Goal: Task Accomplishment & Management: Use online tool/utility

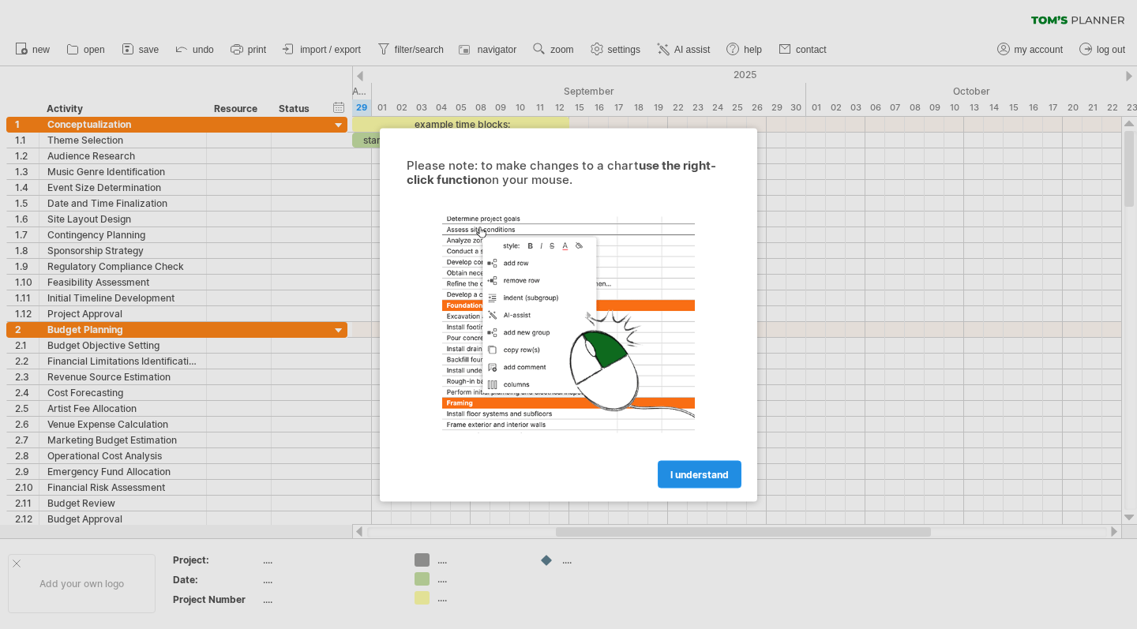
click at [689, 480] on link "I understand" at bounding box center [700, 474] width 84 height 28
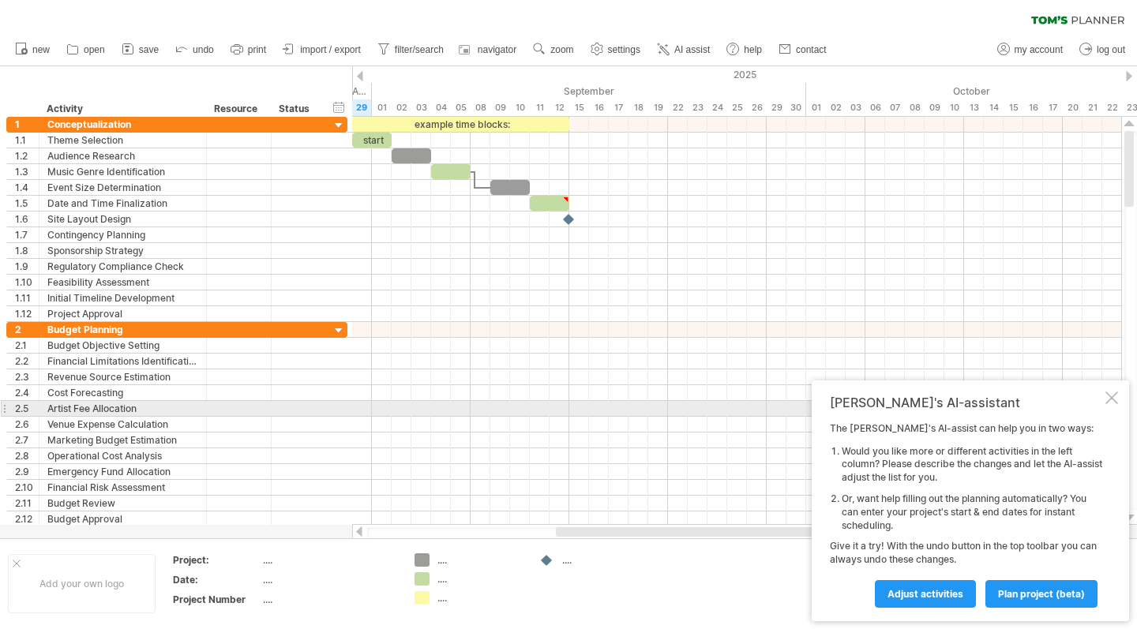
click at [1109, 404] on div at bounding box center [1111, 398] width 13 height 13
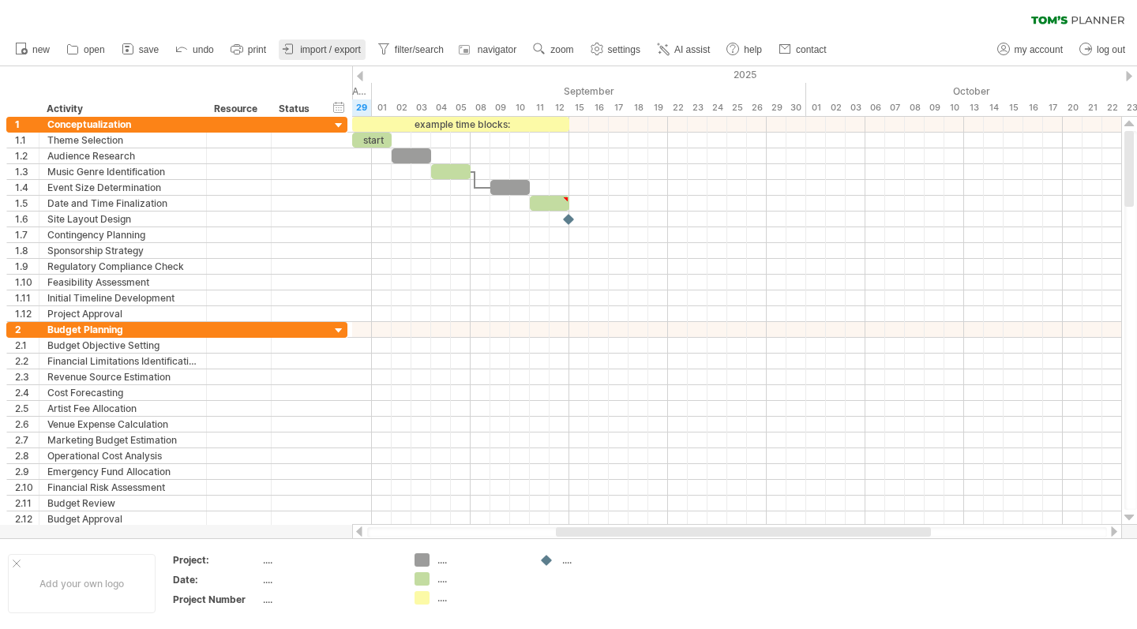
click at [341, 47] on span "import / export" at bounding box center [330, 49] width 61 height 11
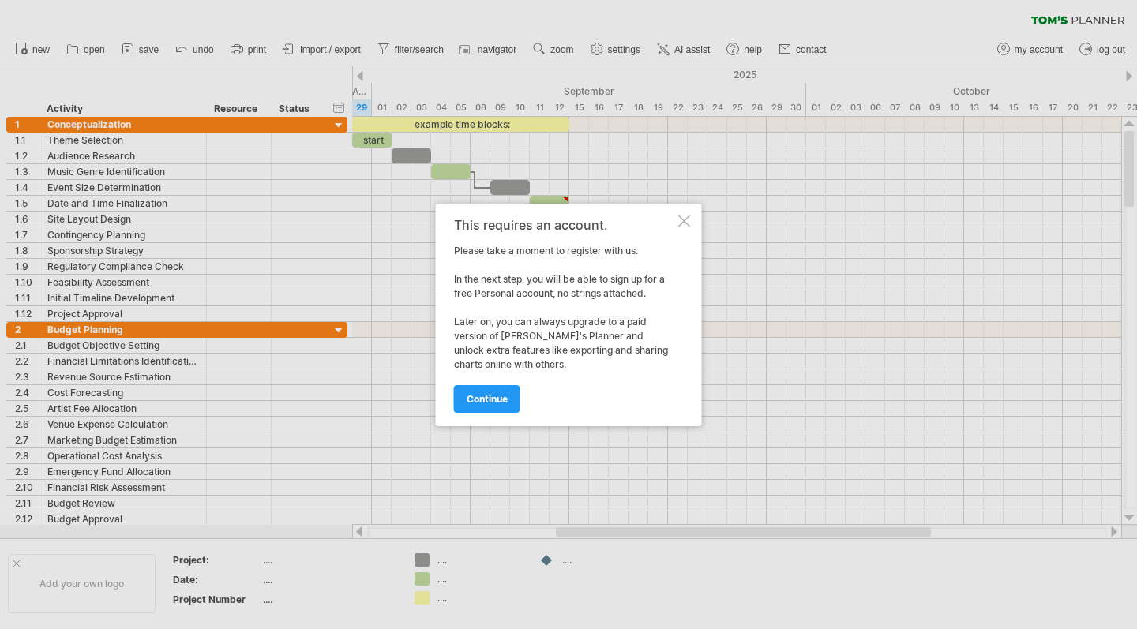
click at [683, 217] on div at bounding box center [684, 221] width 13 height 13
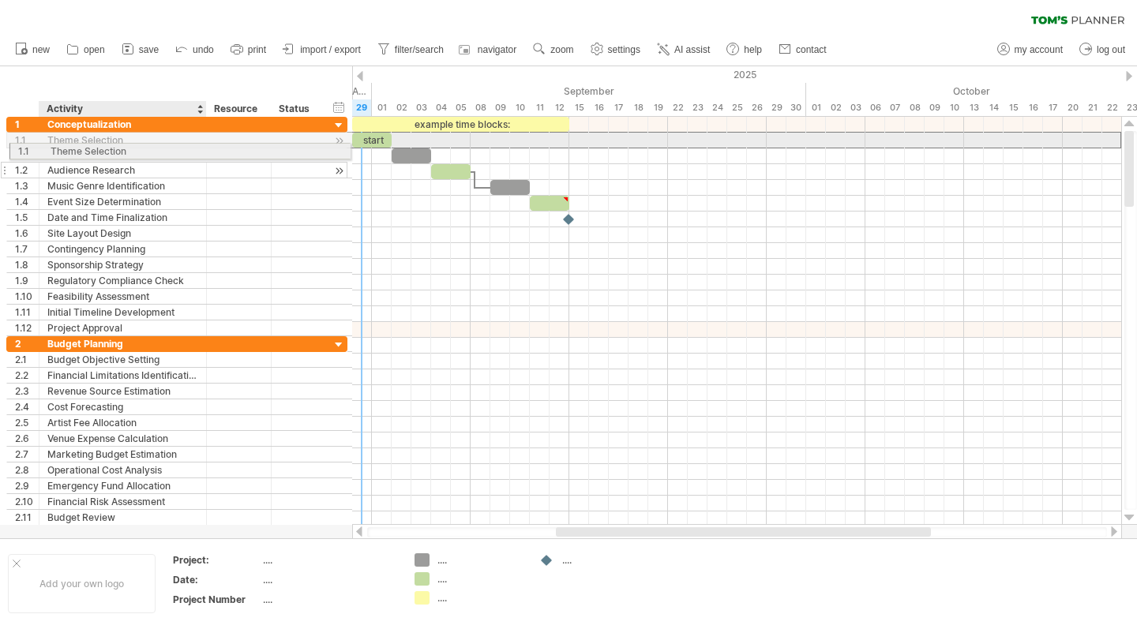
drag, startPoint x: 64, startPoint y: 137, endPoint x: 62, endPoint y: 148, distance: 11.9
click at [62, 148] on div "**********" at bounding box center [176, 226] width 341 height 219
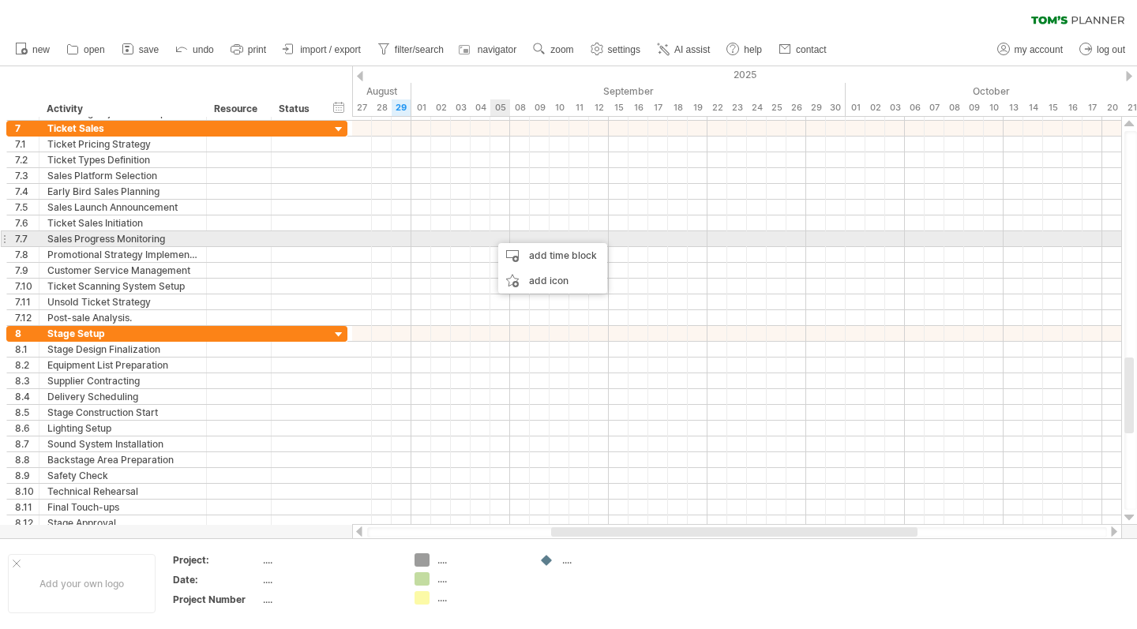
click at [490, 235] on div at bounding box center [736, 239] width 769 height 16
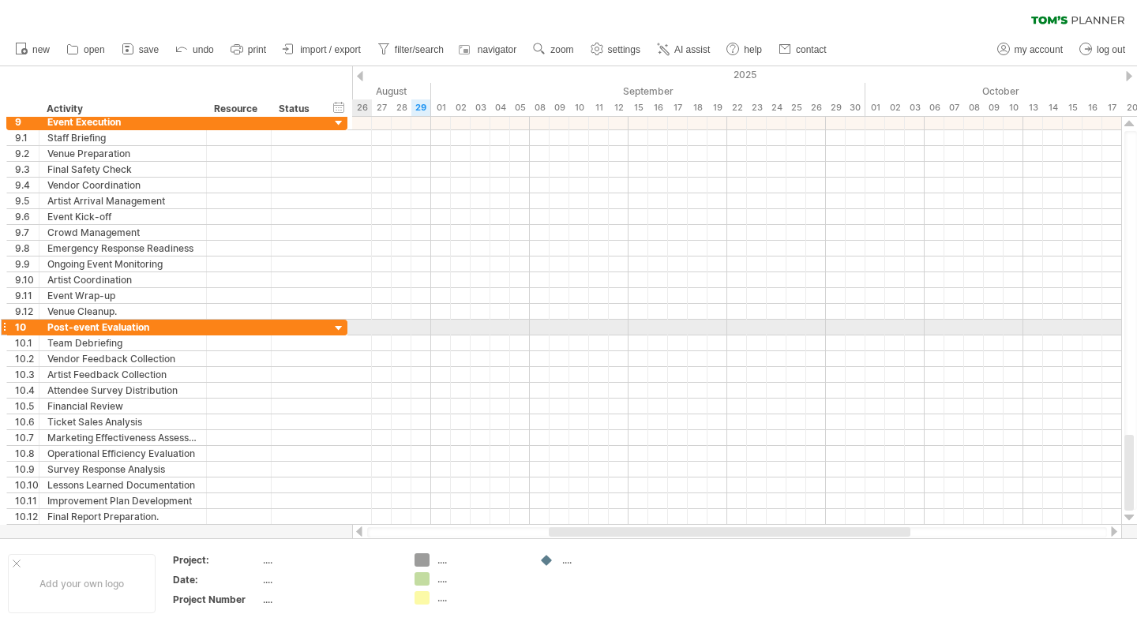
click at [332, 323] on div at bounding box center [339, 328] width 15 height 15
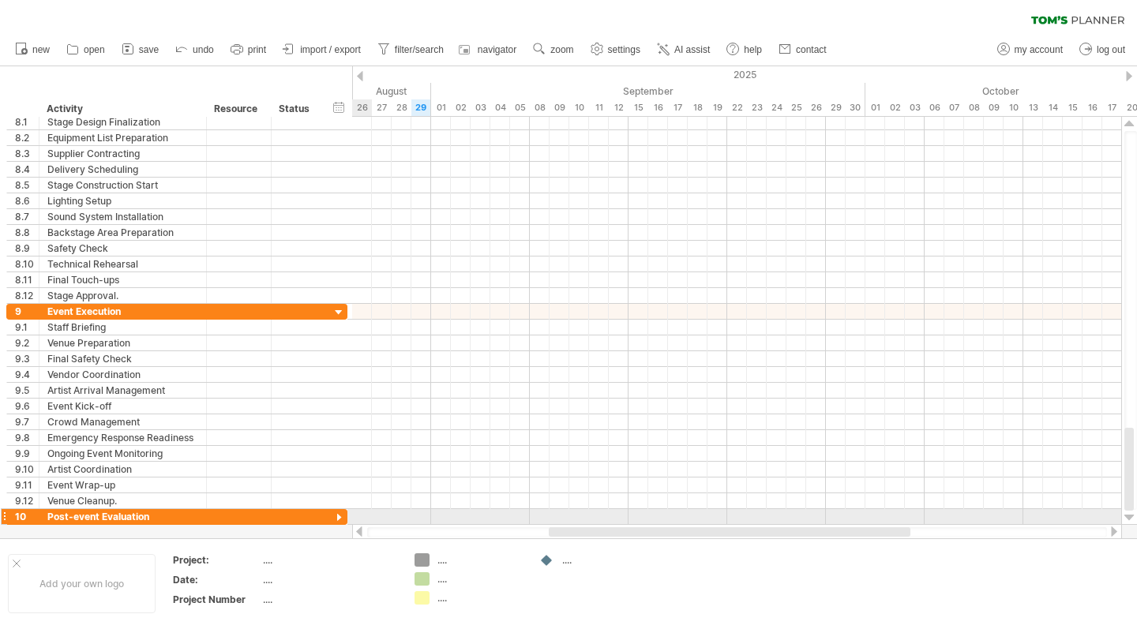
click at [332, 323] on div "**********" at bounding box center [176, 328] width 341 height 16
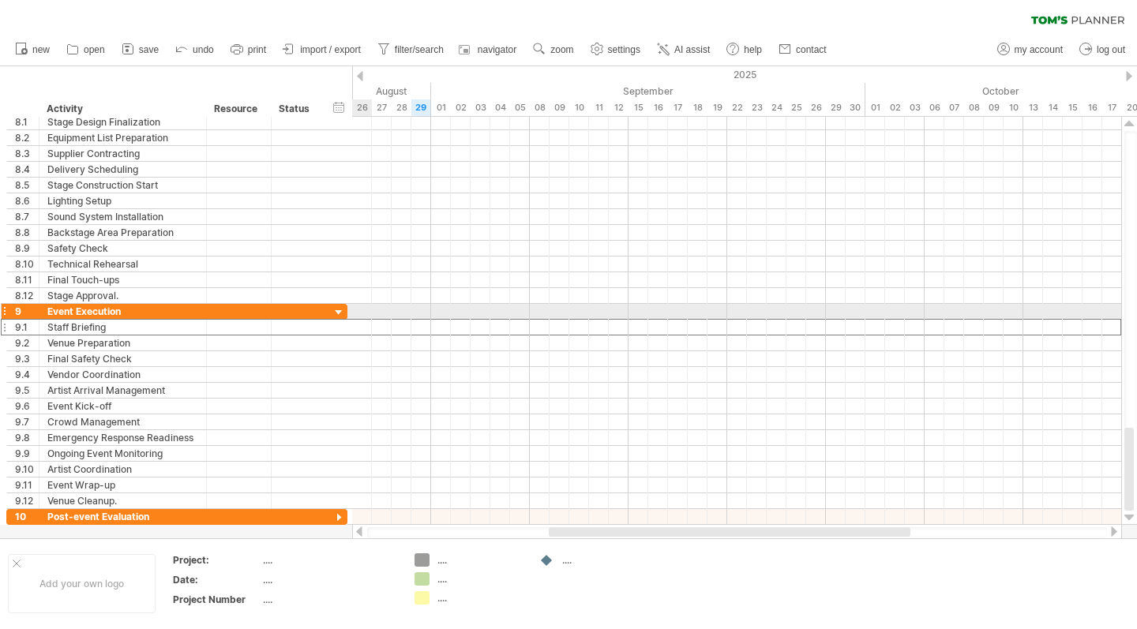
click at [337, 311] on div at bounding box center [339, 312] width 15 height 15
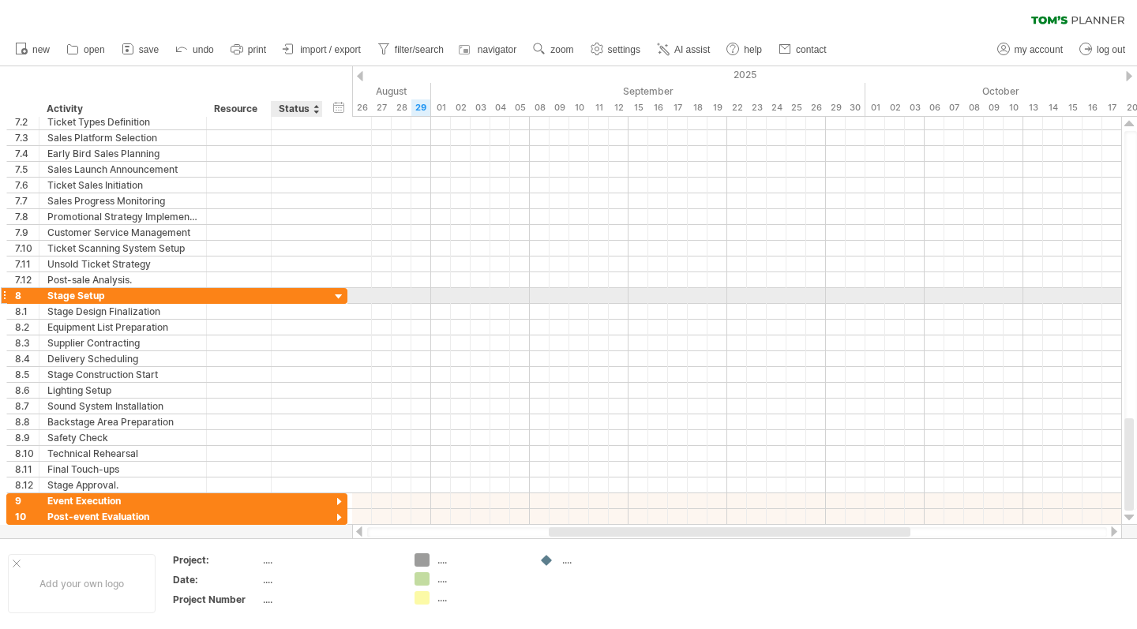
click at [336, 294] on div at bounding box center [339, 297] width 15 height 15
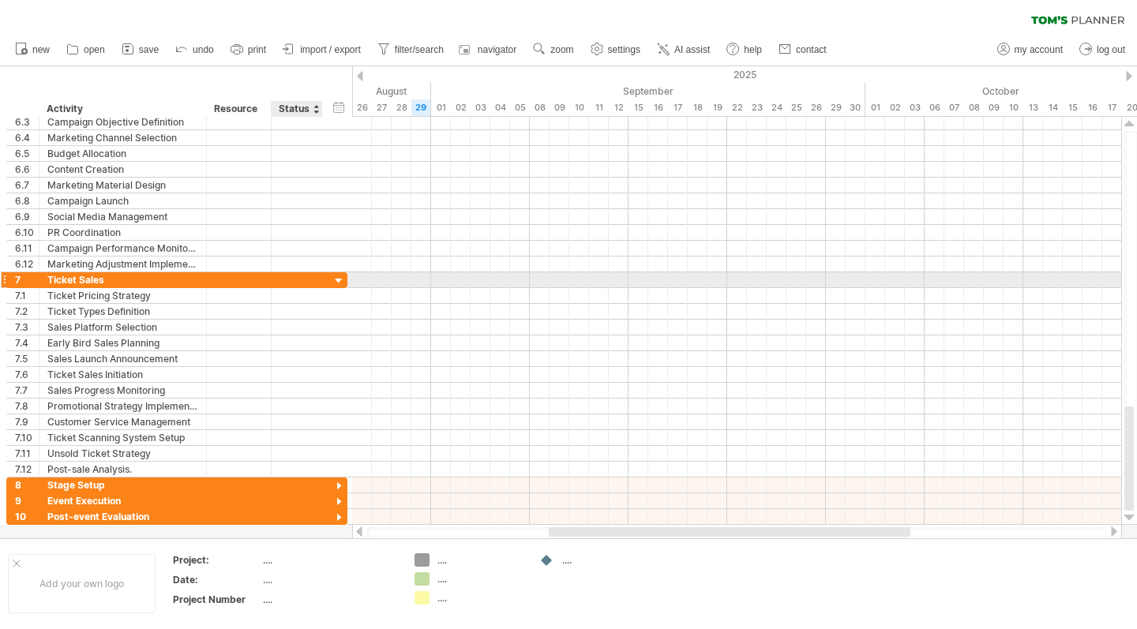
click at [340, 281] on div at bounding box center [339, 281] width 15 height 15
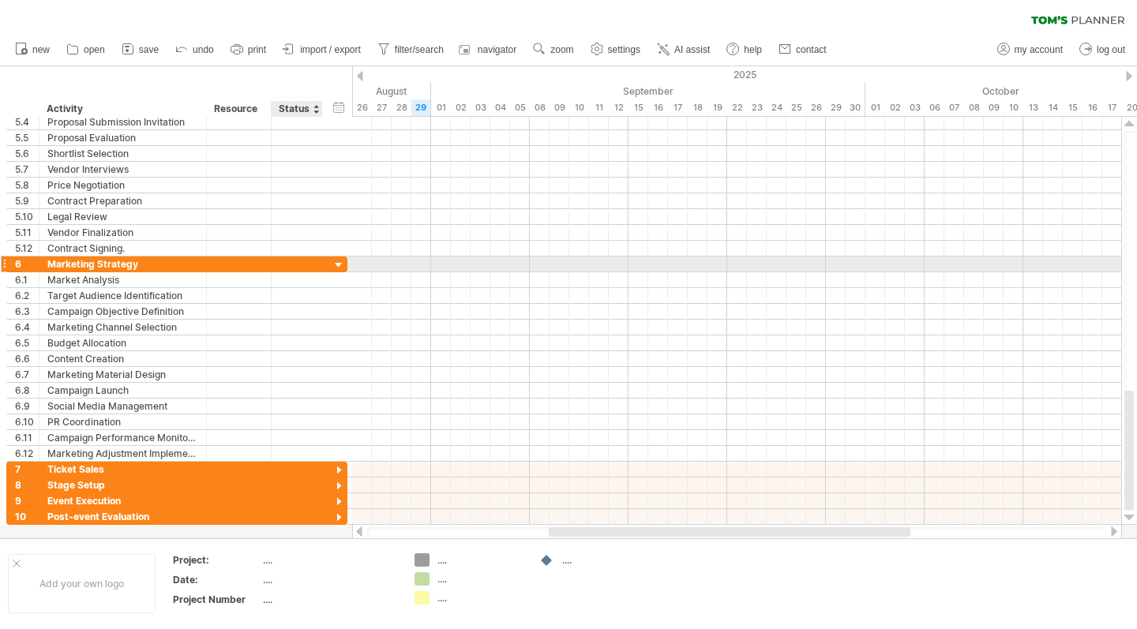
click at [336, 264] on div at bounding box center [339, 265] width 15 height 15
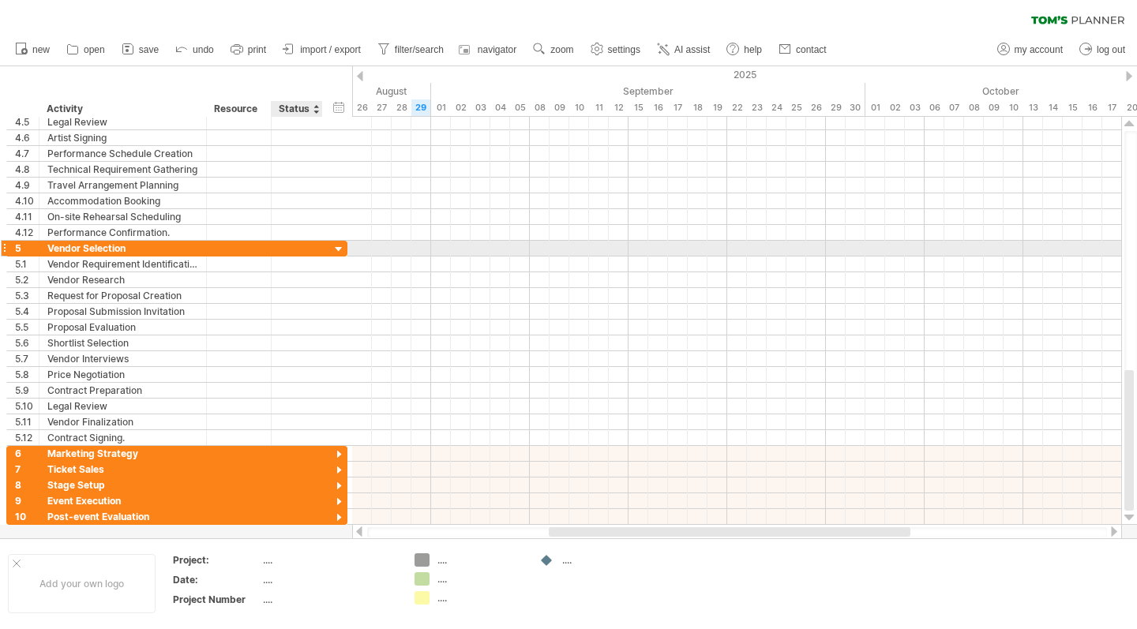
click at [342, 245] on div at bounding box center [339, 249] width 15 height 15
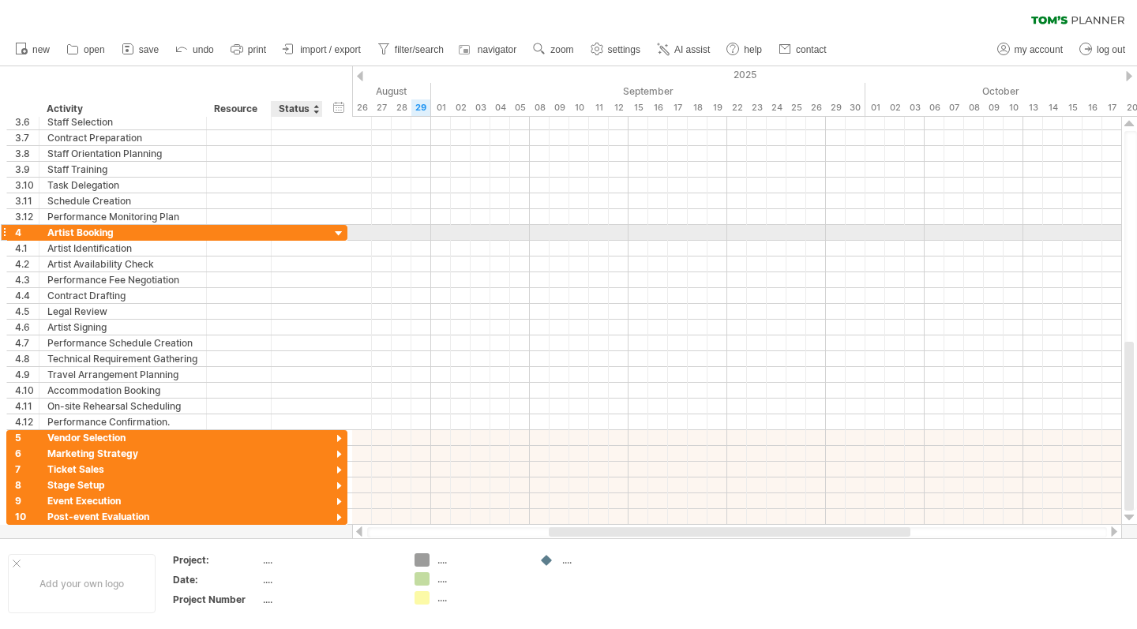
click at [335, 231] on div at bounding box center [339, 234] width 15 height 15
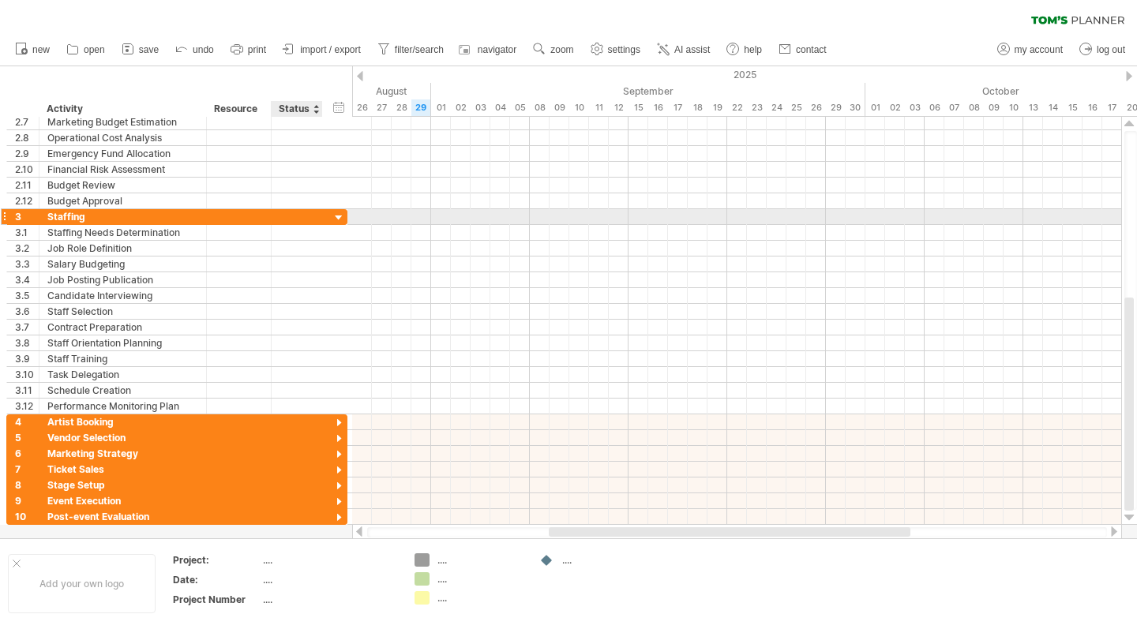
click at [337, 214] on div at bounding box center [339, 218] width 15 height 15
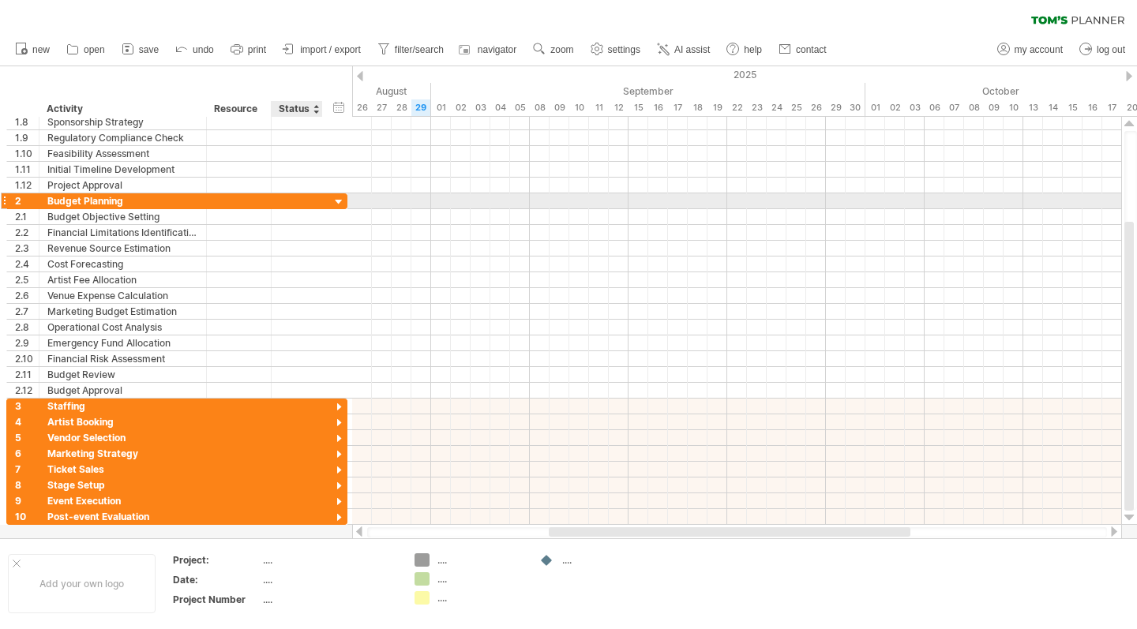
click at [338, 202] on div at bounding box center [339, 202] width 15 height 15
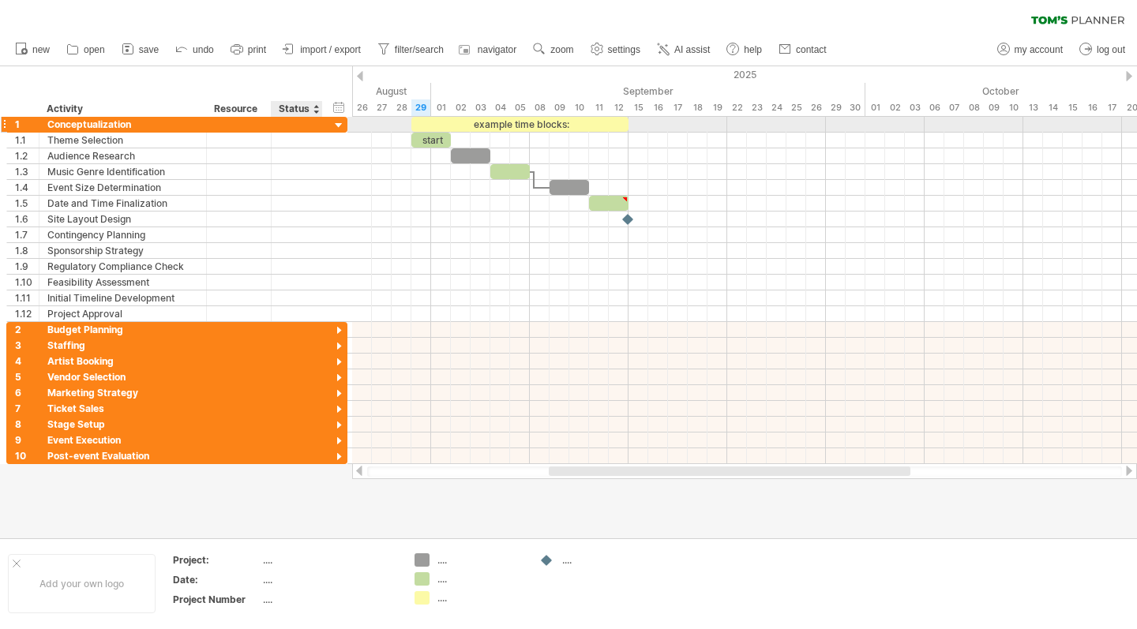
click at [339, 120] on div at bounding box center [339, 125] width 15 height 15
